Goal: Task Accomplishment & Management: Use online tool/utility

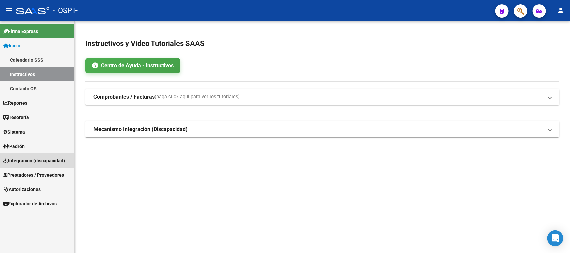
click at [36, 159] on span "Integración (discapacidad)" at bounding box center [34, 160] width 62 height 7
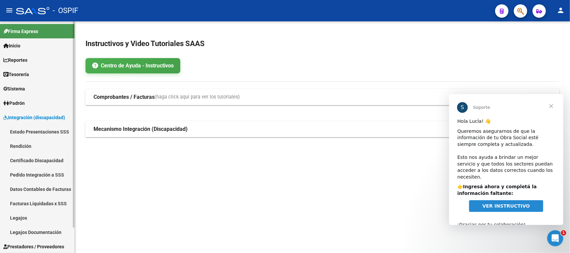
click at [44, 130] on link "Estado Presentaciones SSS" at bounding box center [37, 131] width 74 height 14
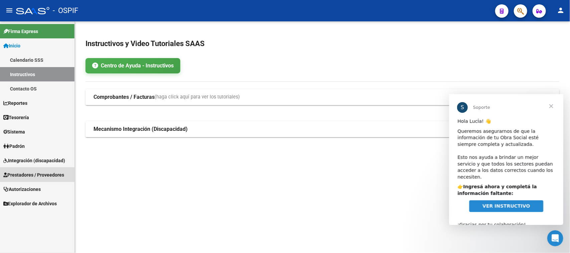
click at [32, 174] on span "Prestadores / Proveedores" at bounding box center [33, 174] width 61 height 7
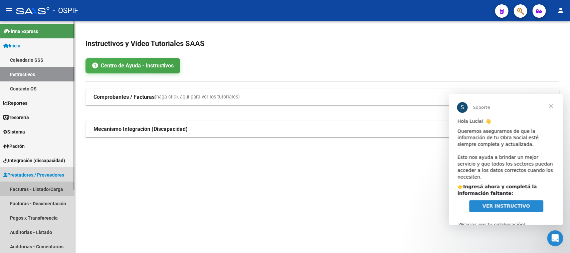
click at [36, 190] on link "Facturas - Listado/Carga" at bounding box center [37, 189] width 74 height 14
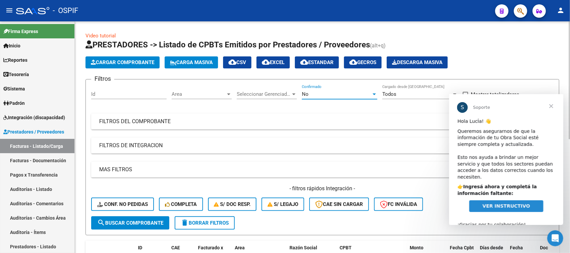
click at [374, 96] on div at bounding box center [374, 93] width 6 height 5
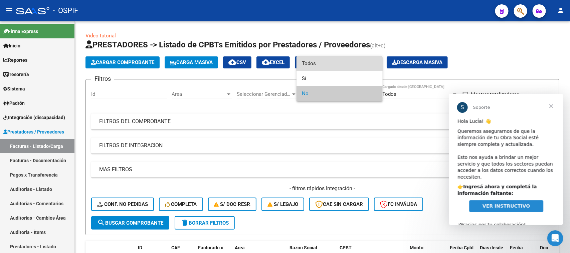
click at [313, 60] on span "Todos" at bounding box center [339, 63] width 75 height 15
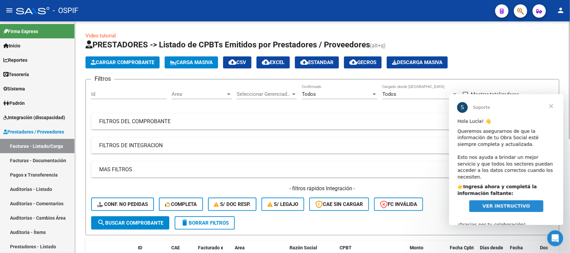
click at [179, 127] on mat-expansion-panel-header "FILTROS DEL COMPROBANTE" at bounding box center [322, 121] width 462 height 16
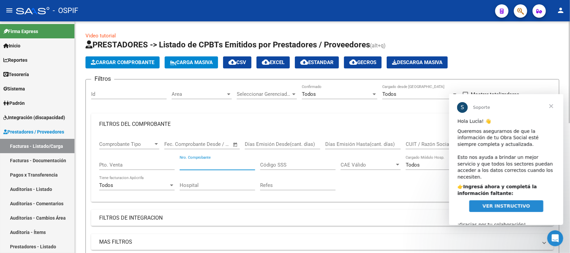
click at [202, 164] on input "Nro. Comprobante" at bounding box center [216, 165] width 75 height 6
type input "1444"
click at [549, 108] on span "Cerrar" at bounding box center [550, 106] width 24 height 24
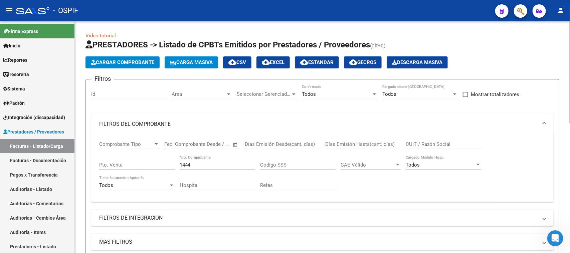
click at [543, 124] on span at bounding box center [543, 123] width 3 height 7
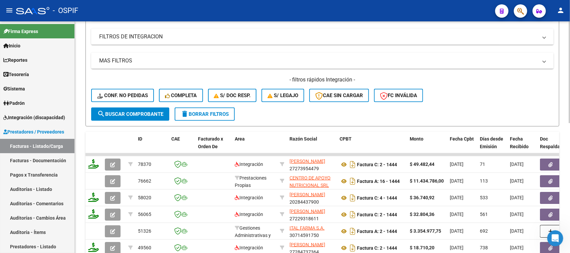
scroll to position [218, 0]
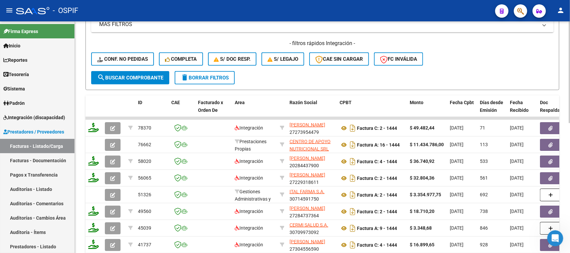
click at [556, 214] on div "Video tutorial PRESTADORES -> Listado de CPBTs Emitidos por Prestadores / Prove…" at bounding box center [323, 65] width 496 height 523
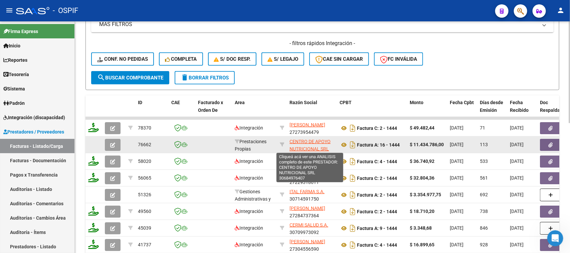
click at [319, 140] on span "CENTRO DE APOYO NUTRICIONAL SRL" at bounding box center [309, 145] width 41 height 13
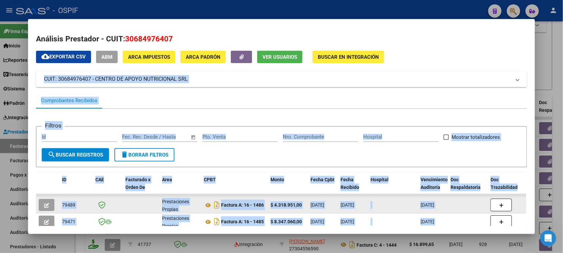
click at [393, 205] on div at bounding box center [393, 205] width 45 height 8
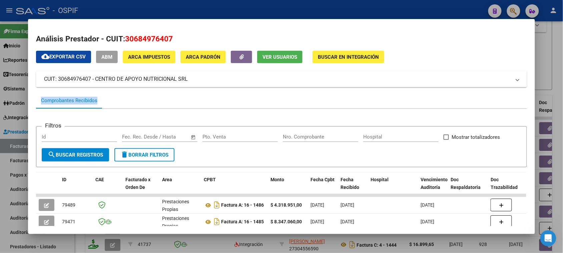
drag, startPoint x: 530, startPoint y: 102, endPoint x: 537, endPoint y: 85, distance: 18.0
click at [535, 85] on mat-dialog-content "Análisis Prestador - CUIT: 30684976407 cloud_download Exportar CSV ABM ARCA Imp…" at bounding box center [281, 126] width 507 height 199
click at [478, 9] on div at bounding box center [281, 126] width 563 height 253
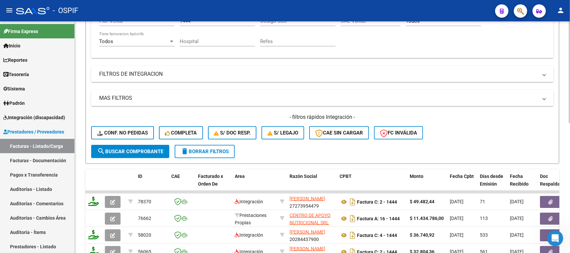
scroll to position [170, 0]
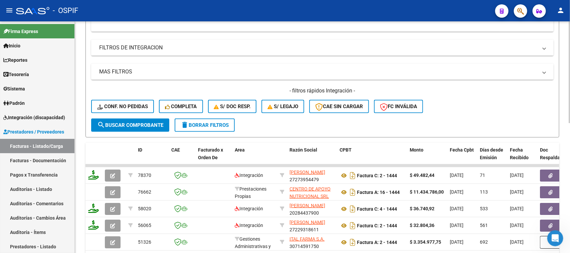
click at [569, 117] on div at bounding box center [569, 148] width 2 height 102
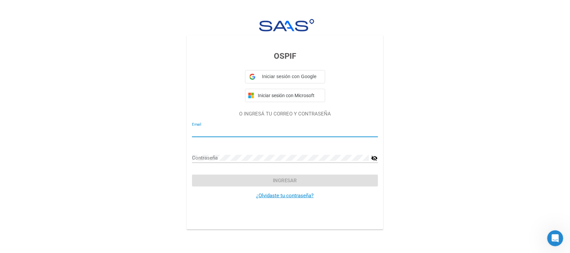
type input "[EMAIL_ADDRESS][DOMAIN_NAME]"
